Goal: Obtain resource: Obtain resource

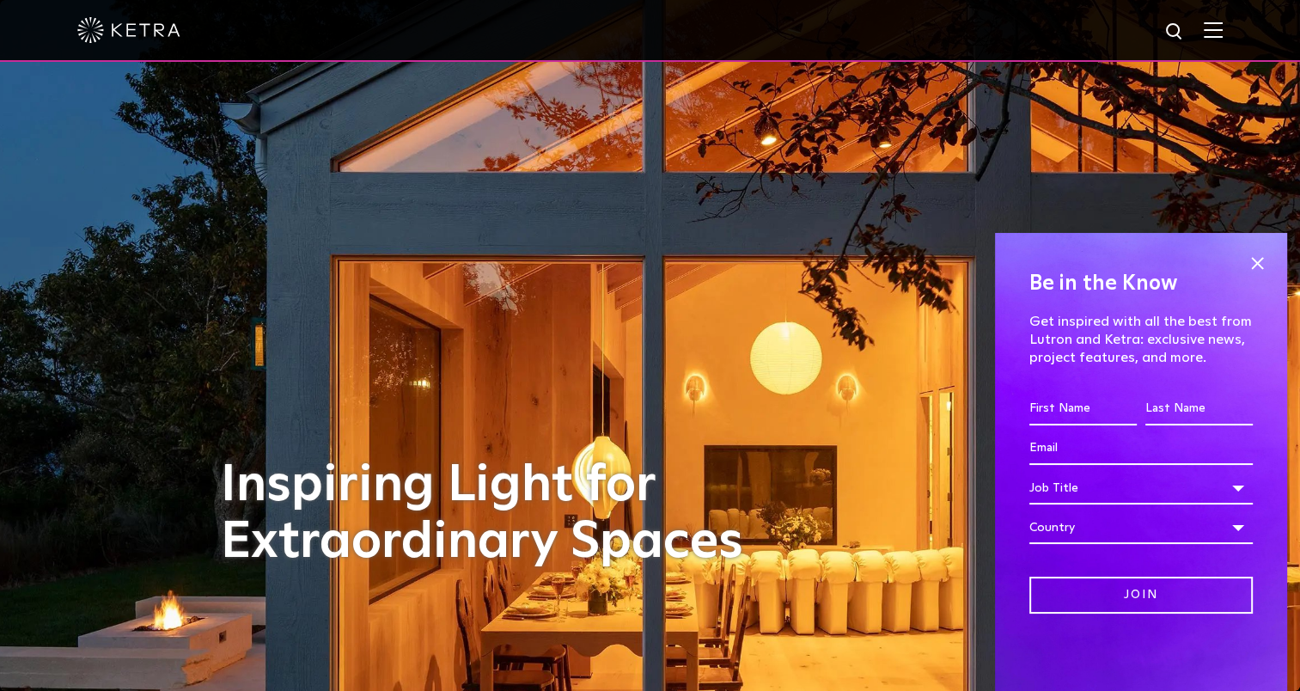
click at [1222, 34] on img at bounding box center [1213, 29] width 19 height 16
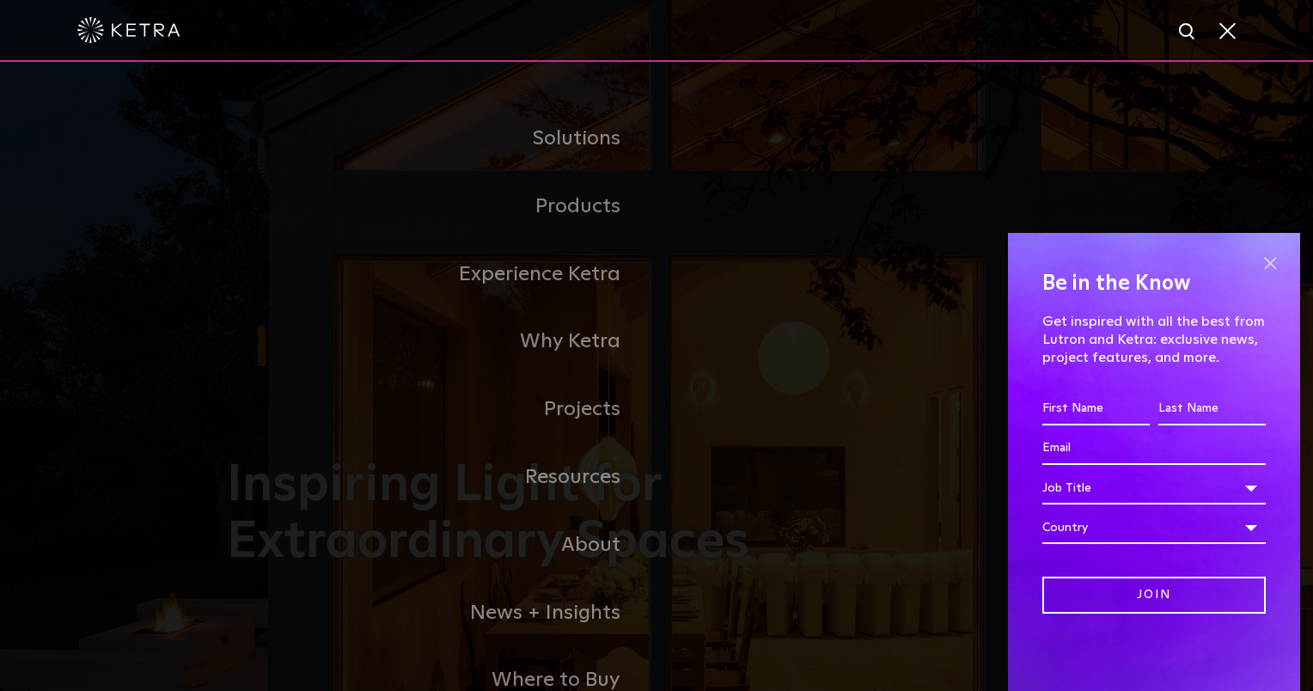
click at [1273, 265] on span at bounding box center [1270, 263] width 26 height 26
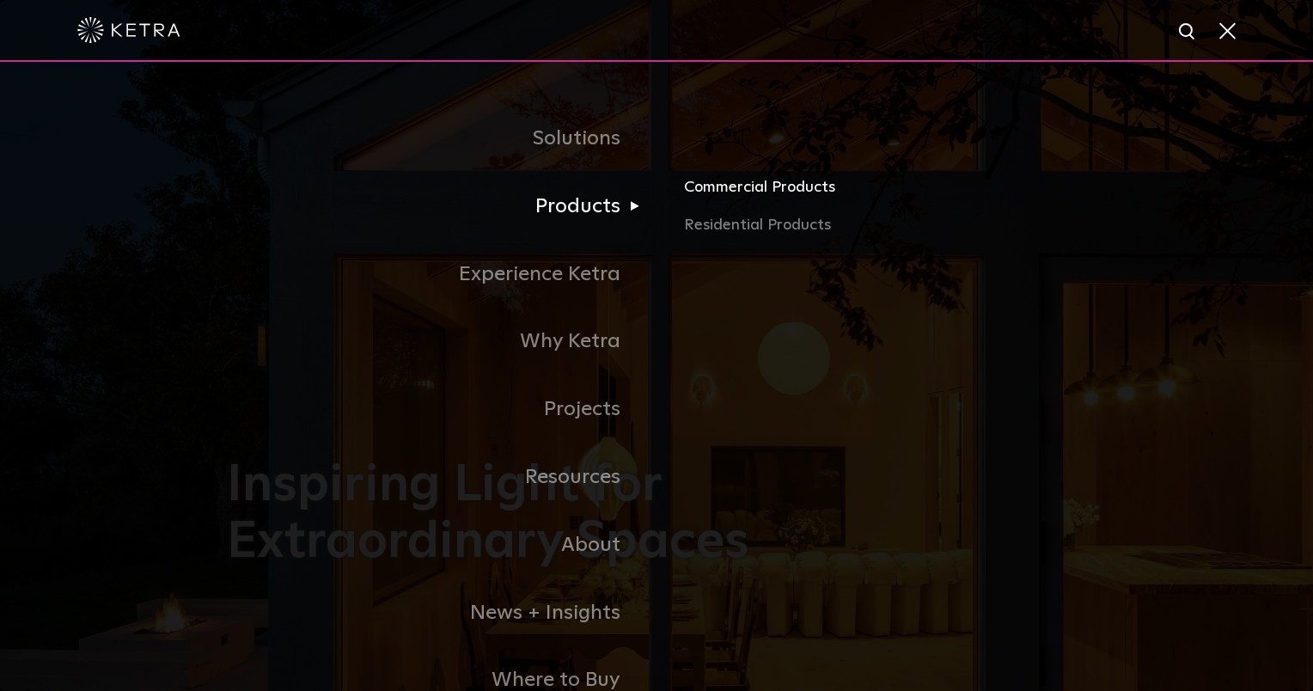
click at [732, 188] on link "Commercial Products" at bounding box center [885, 194] width 402 height 38
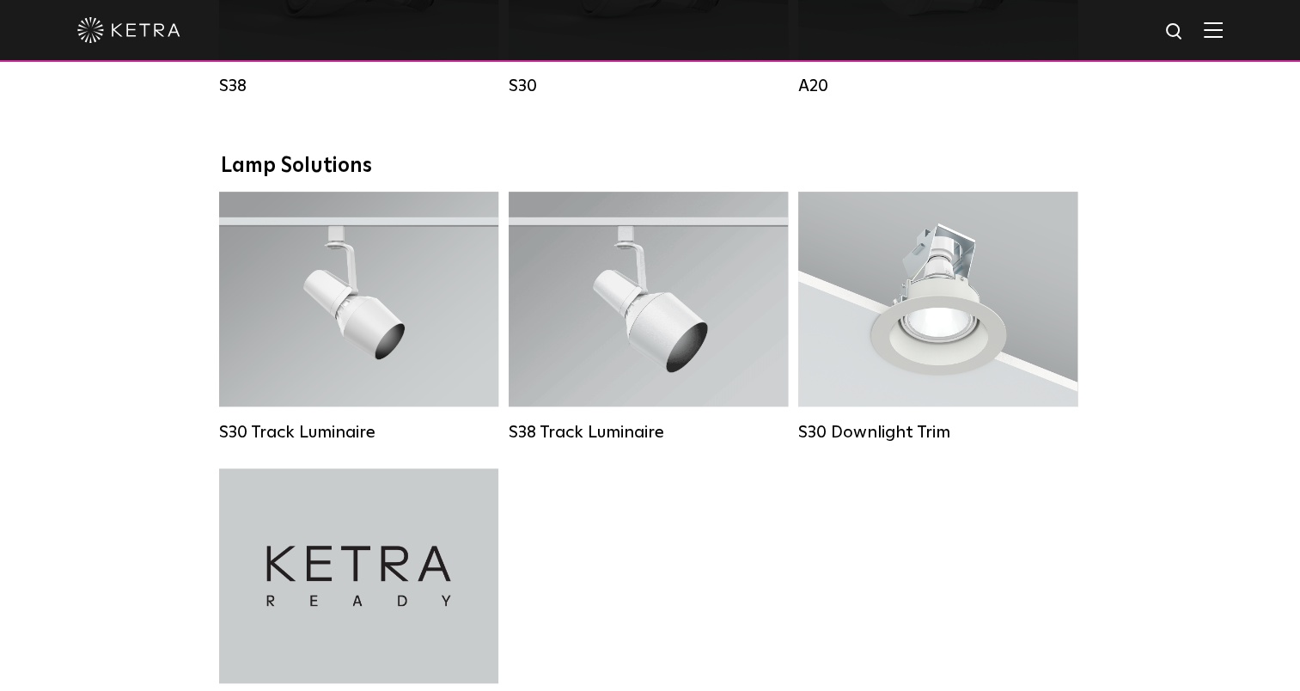
scroll to position [1474, 0]
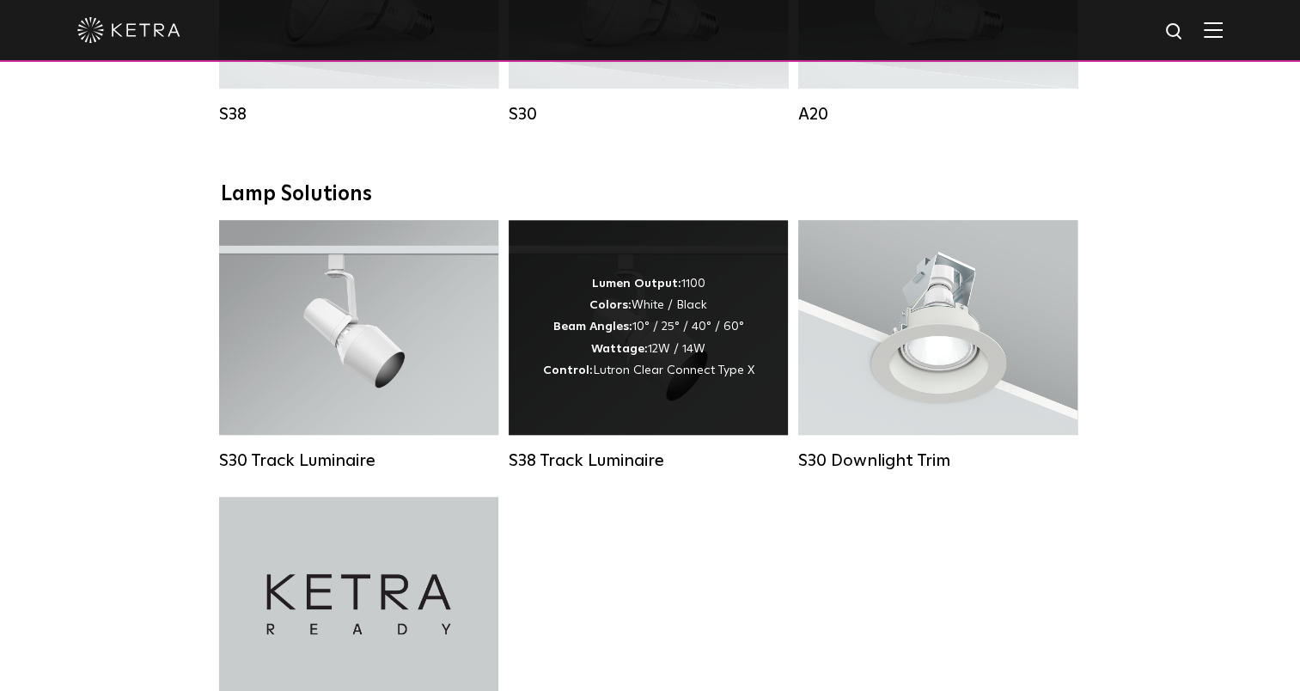
click at [588, 471] on div "S38 Track Luminaire" at bounding box center [648, 460] width 279 height 21
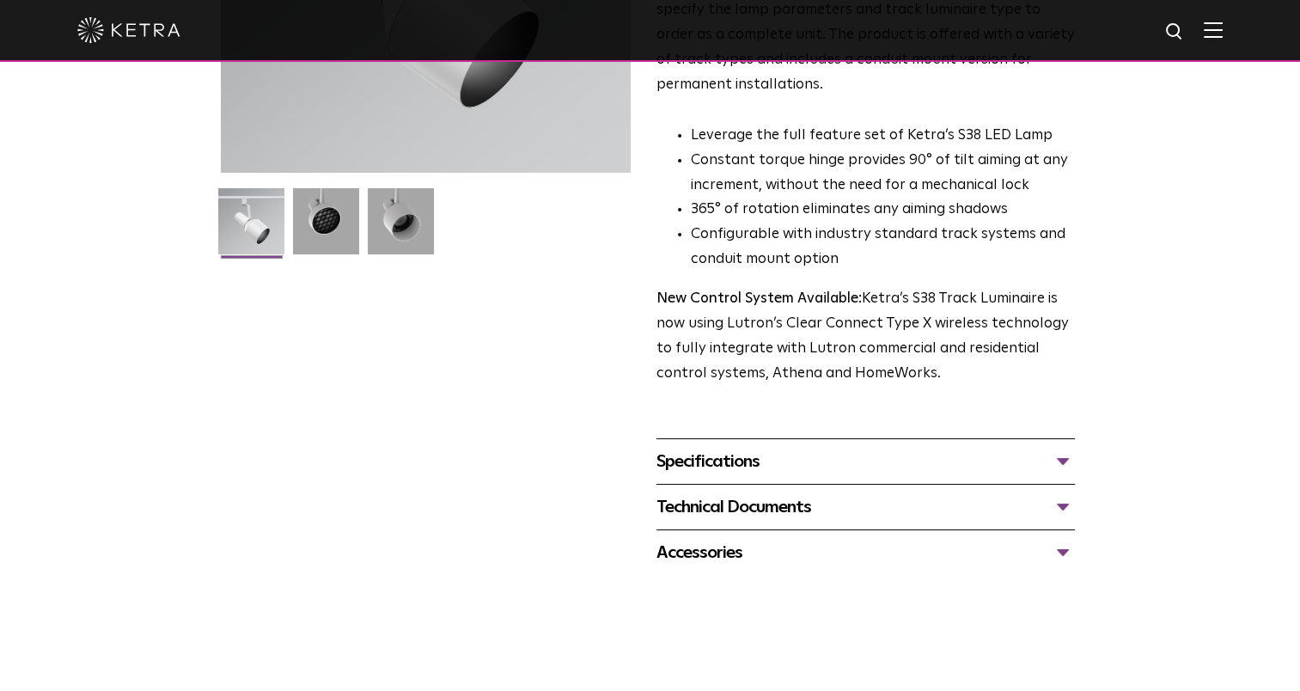
scroll to position [399, 0]
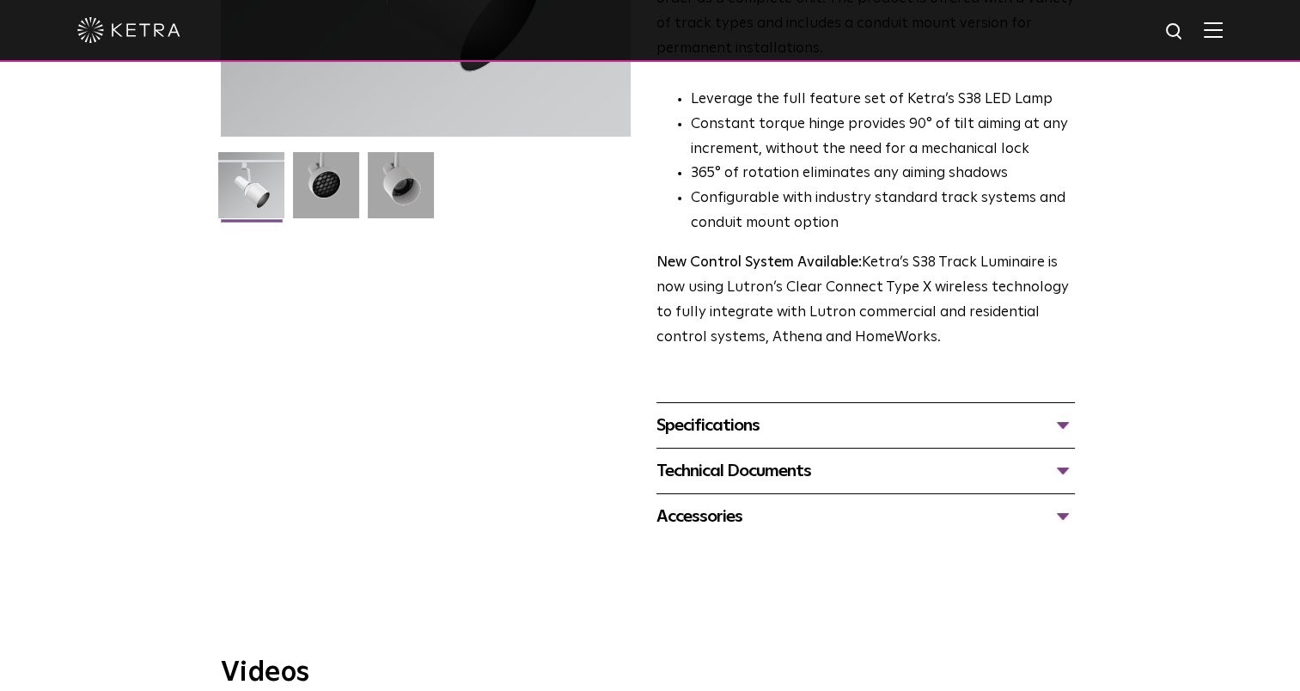
click at [1059, 411] on div "Specifications" at bounding box center [865, 424] width 418 height 27
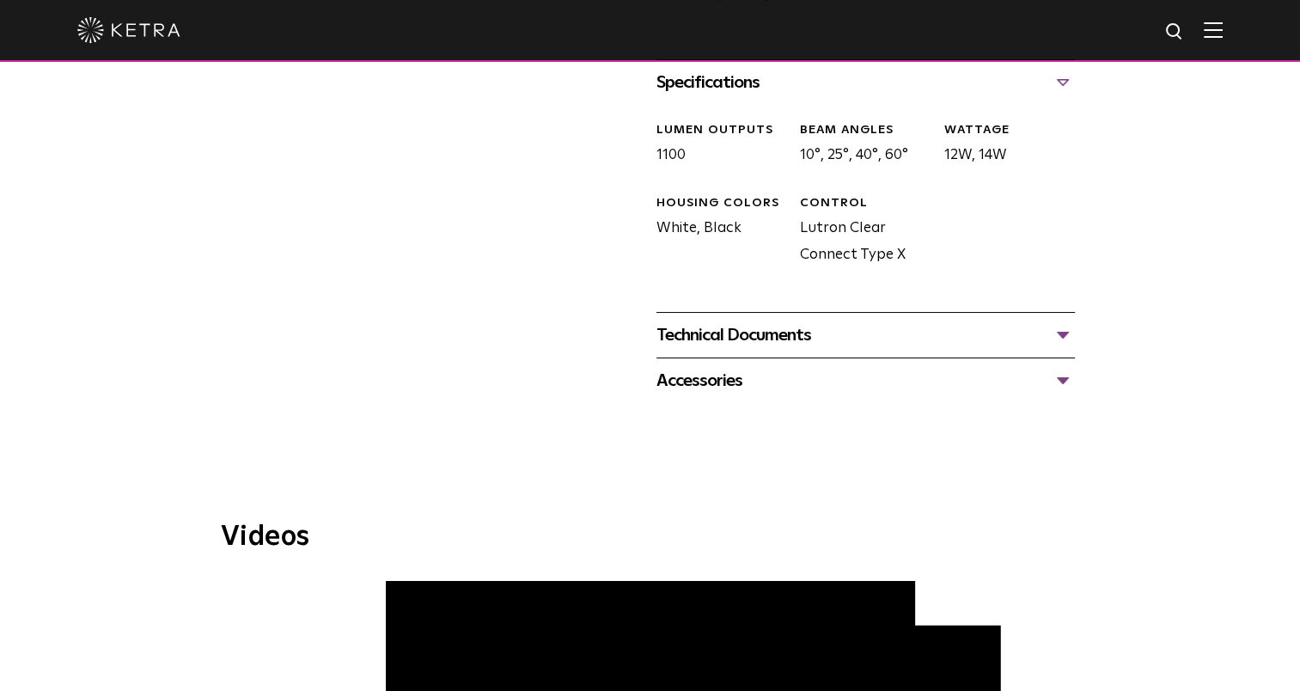
scroll to position [739, 0]
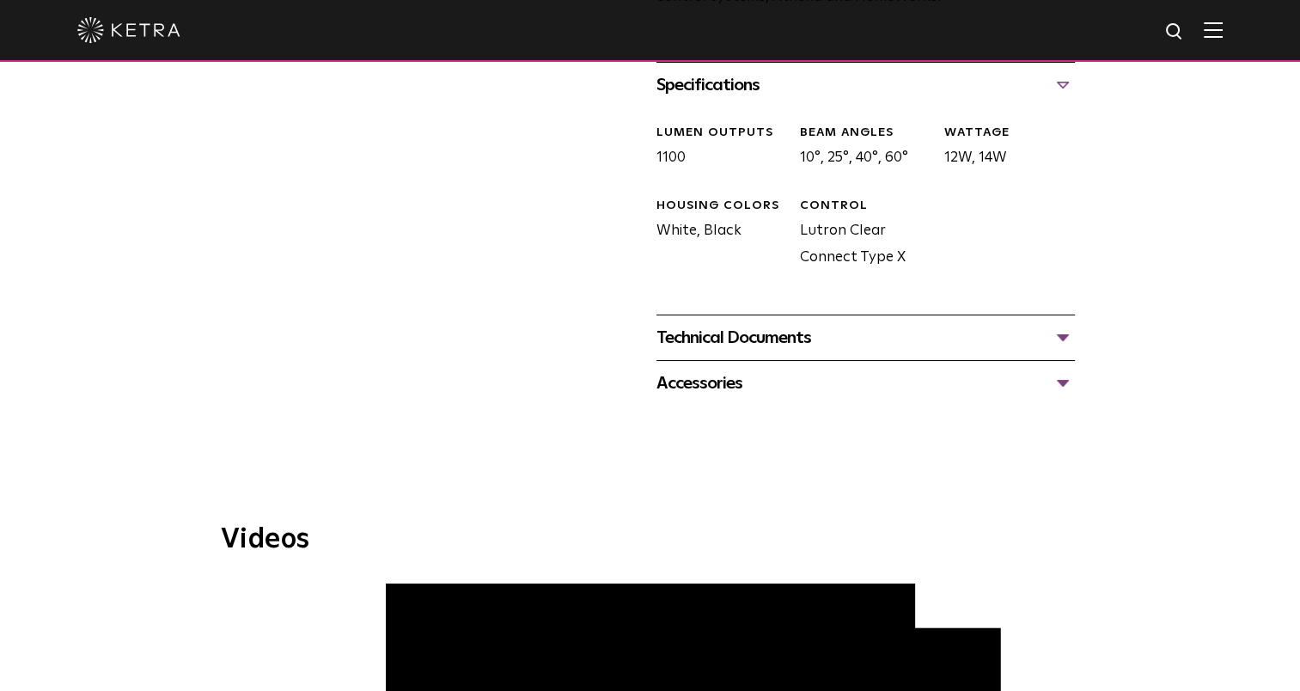
click at [1064, 324] on div "Technical Documents" at bounding box center [865, 337] width 418 height 27
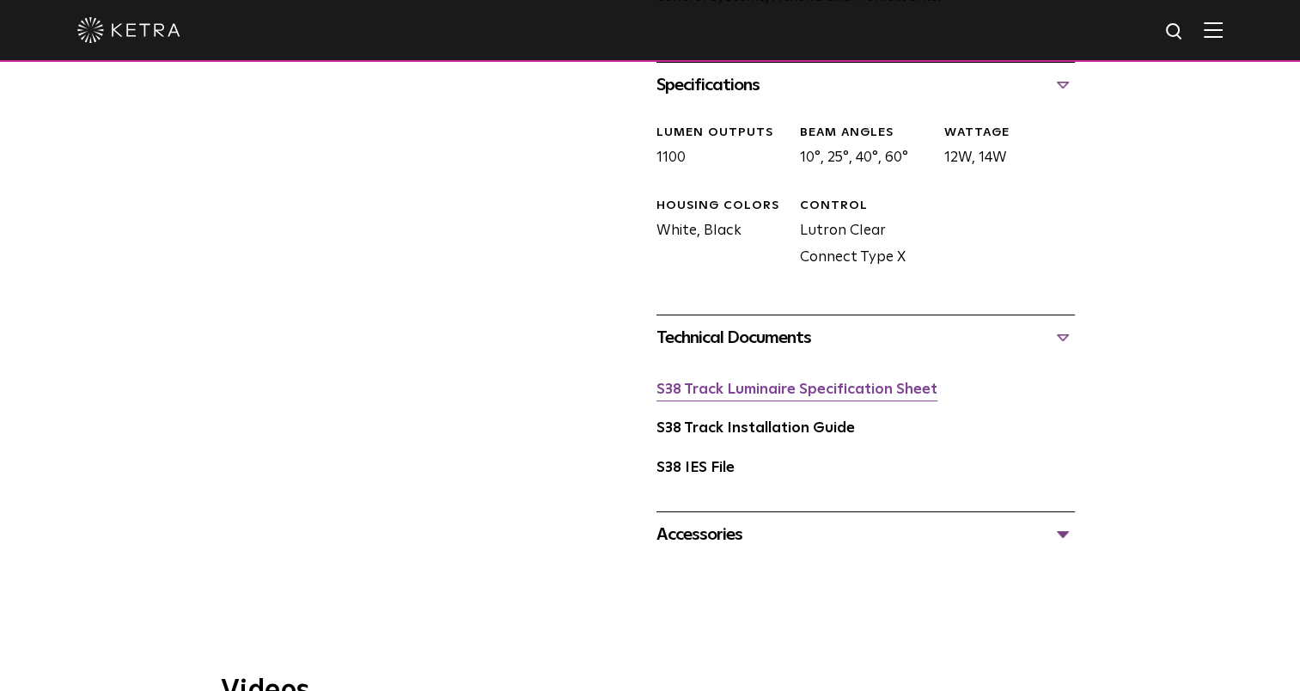
click at [797, 382] on link "S38 Track Luminaire Specification Sheet" at bounding box center [796, 389] width 281 height 15
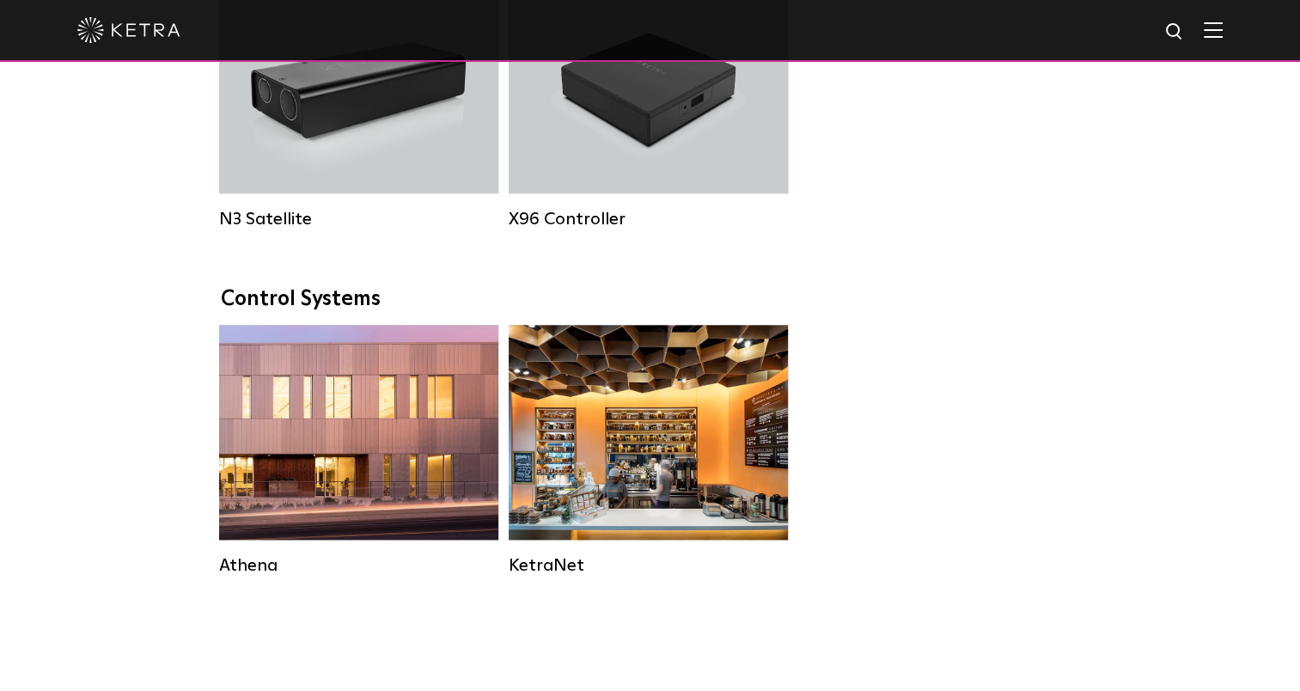
click at [1222, 27] on img at bounding box center [1213, 29] width 19 height 16
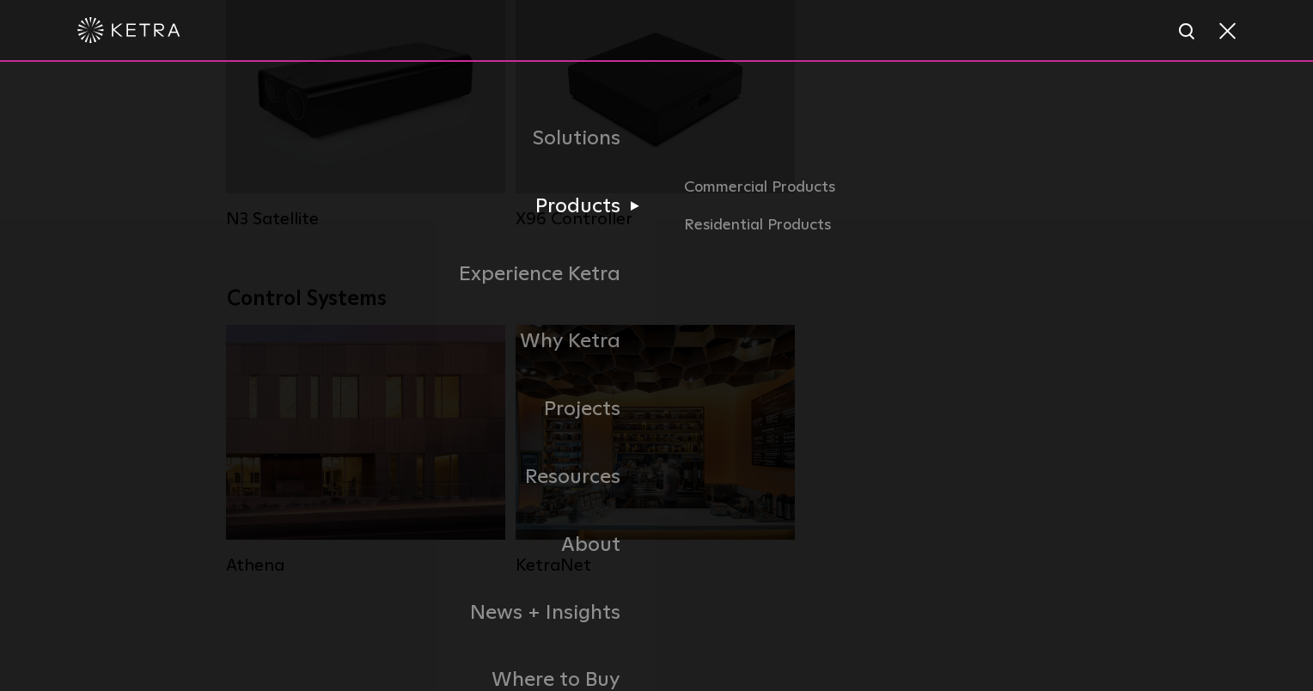
click at [584, 205] on link "Products" at bounding box center [442, 207] width 430 height 68
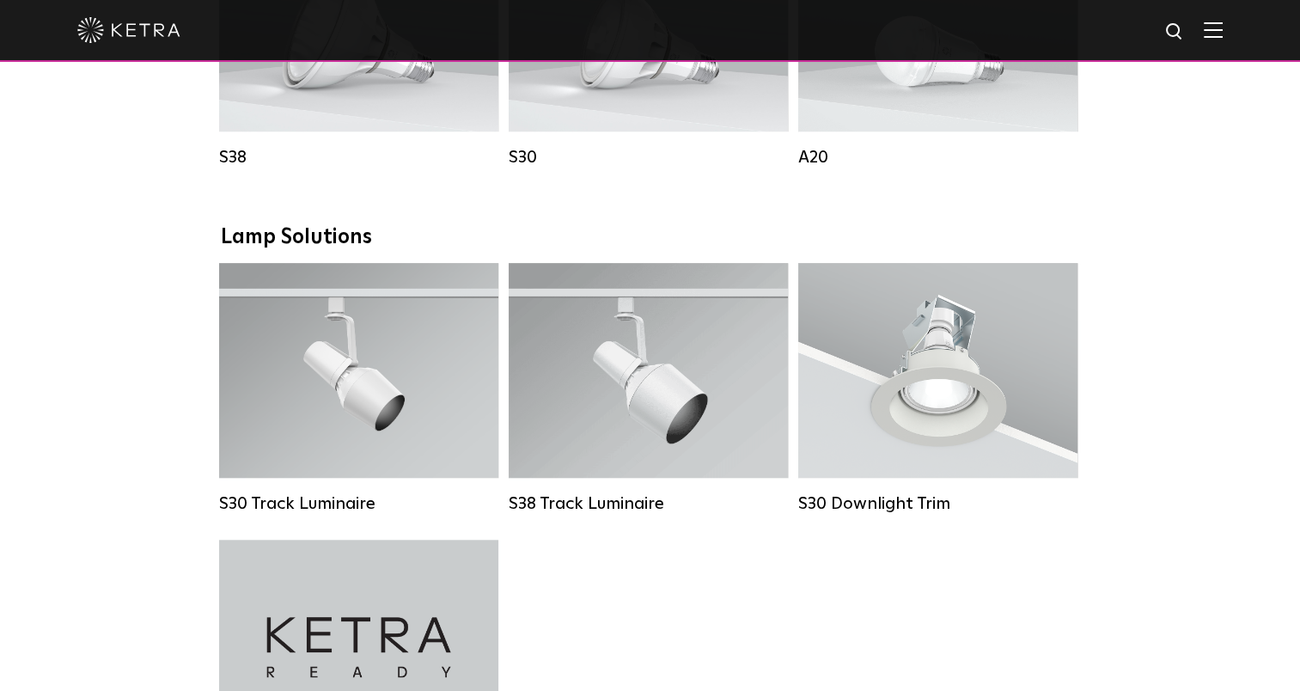
scroll to position [1463, 0]
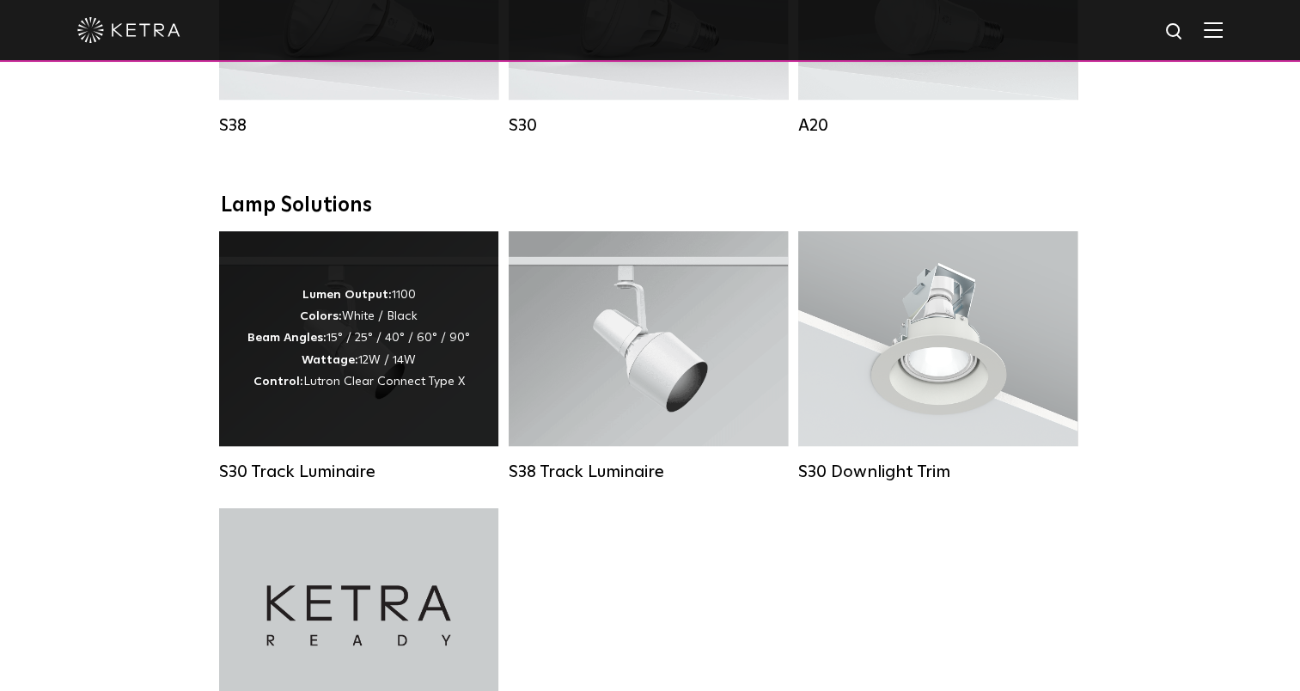
click at [310, 482] on div "S30 Track Luminaire" at bounding box center [358, 471] width 279 height 21
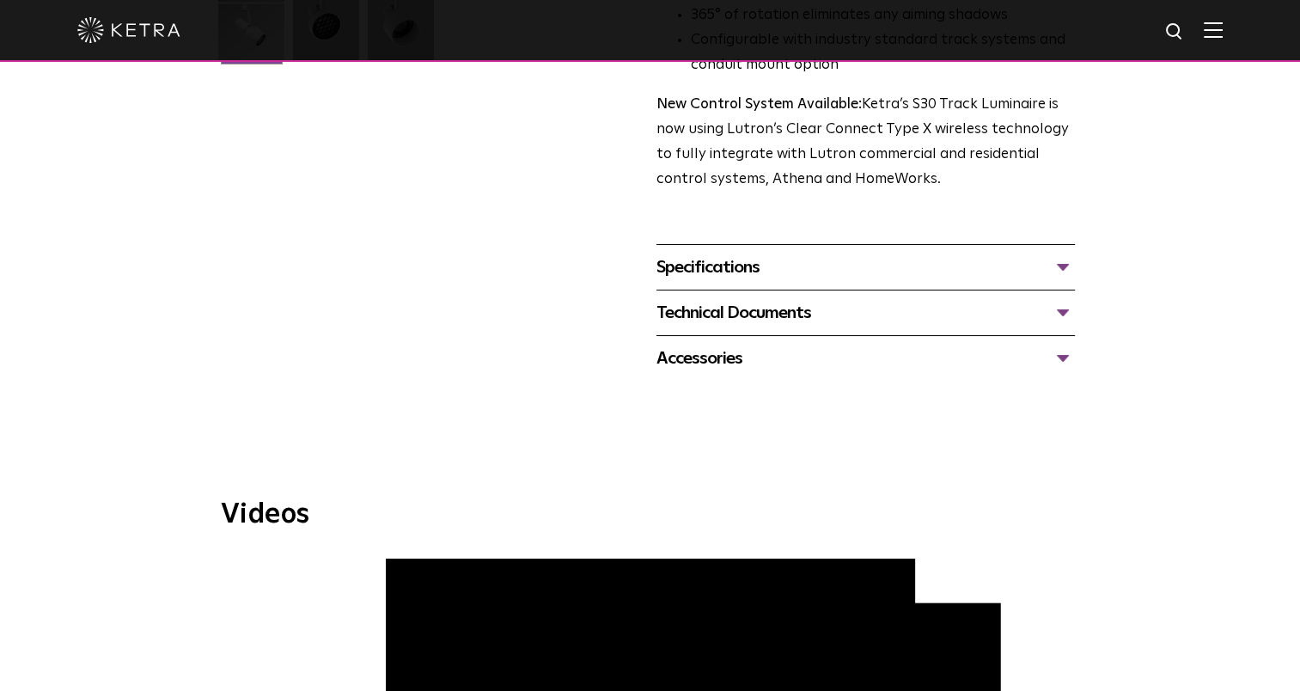
scroll to position [559, 0]
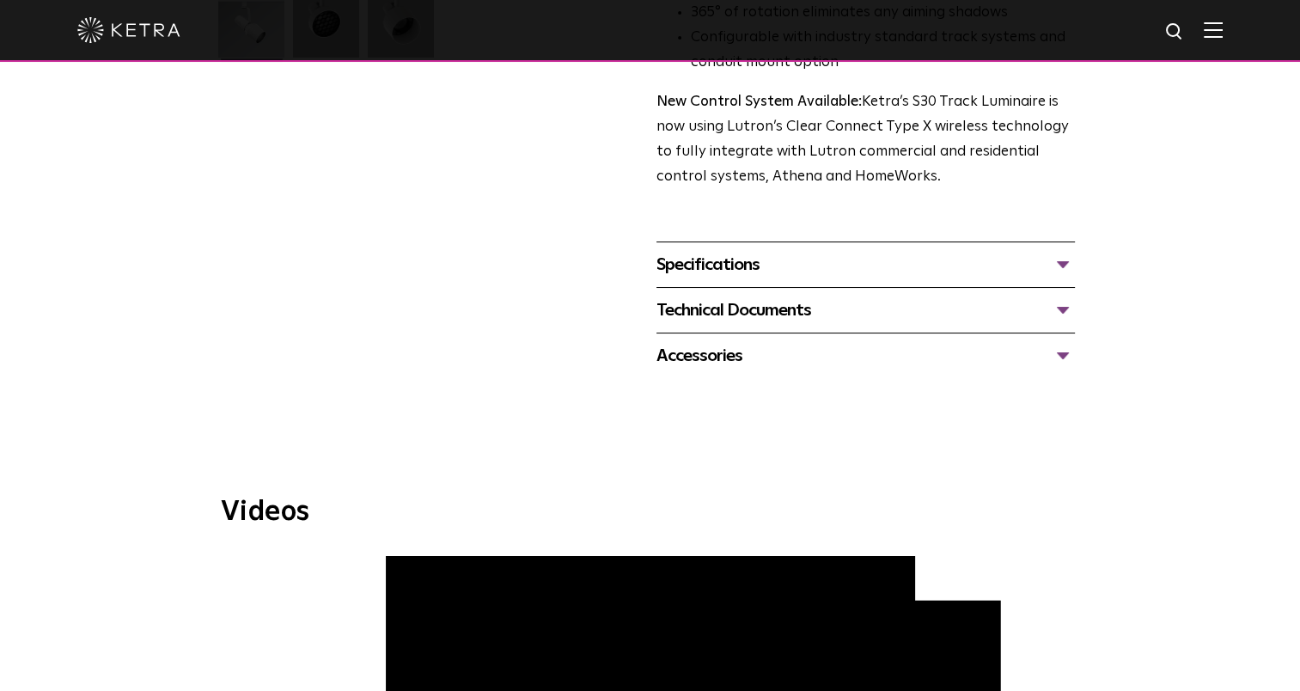
click at [1058, 296] on div "Technical Documents" at bounding box center [865, 309] width 418 height 27
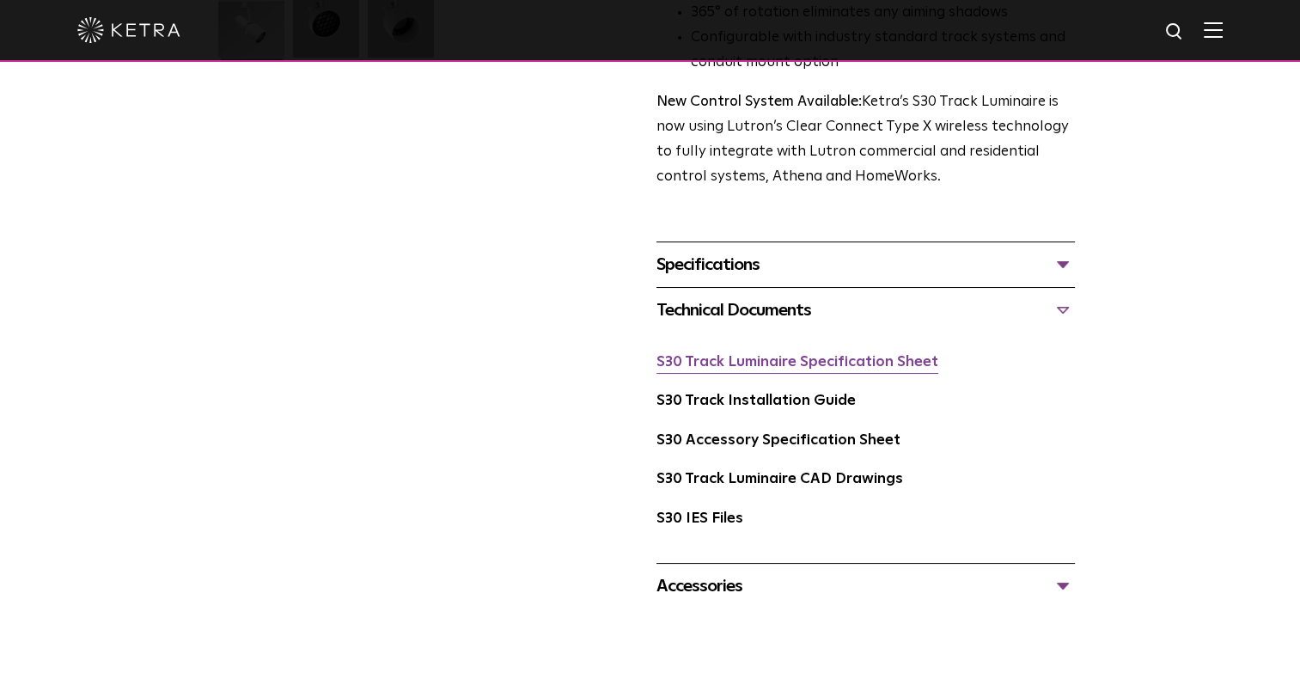
click at [810, 355] on link "S30 Track Luminaire Specification Sheet" at bounding box center [797, 362] width 282 height 15
click at [787, 393] on link "S30 Track Installation Guide" at bounding box center [755, 400] width 199 height 15
